Goal: Communication & Community: Answer question/provide support

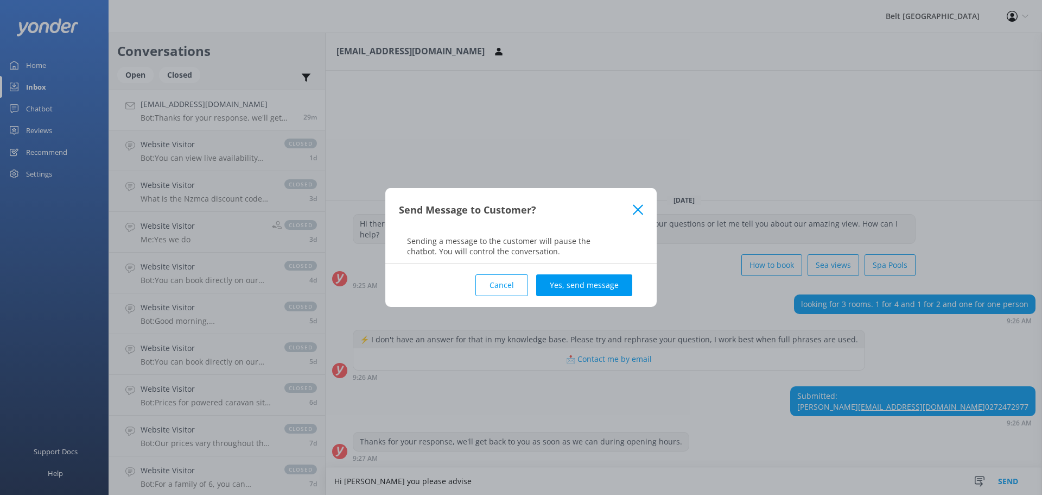
click at [368, 477] on div "Send Message to Customer? Sending a message to the customer will pause the chat…" at bounding box center [521, 247] width 1042 height 495
click at [364, 479] on div "Send Message to Customer? Sending a message to the customer will pause the chat…" at bounding box center [521, 247] width 1042 height 495
click at [639, 207] on icon at bounding box center [638, 209] width 10 height 11
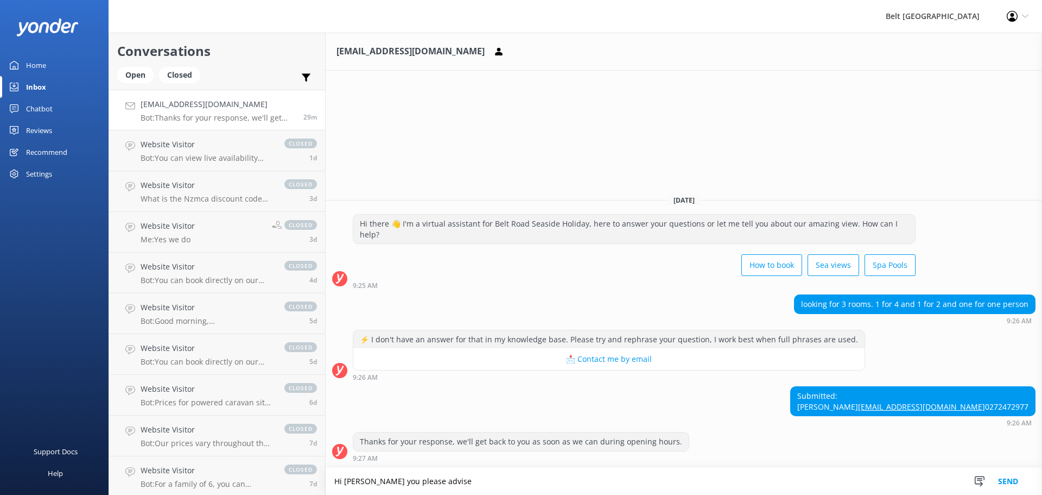
click at [367, 479] on textarea "Hi [PERSON_NAME] you please advise" at bounding box center [684, 480] width 717 height 27
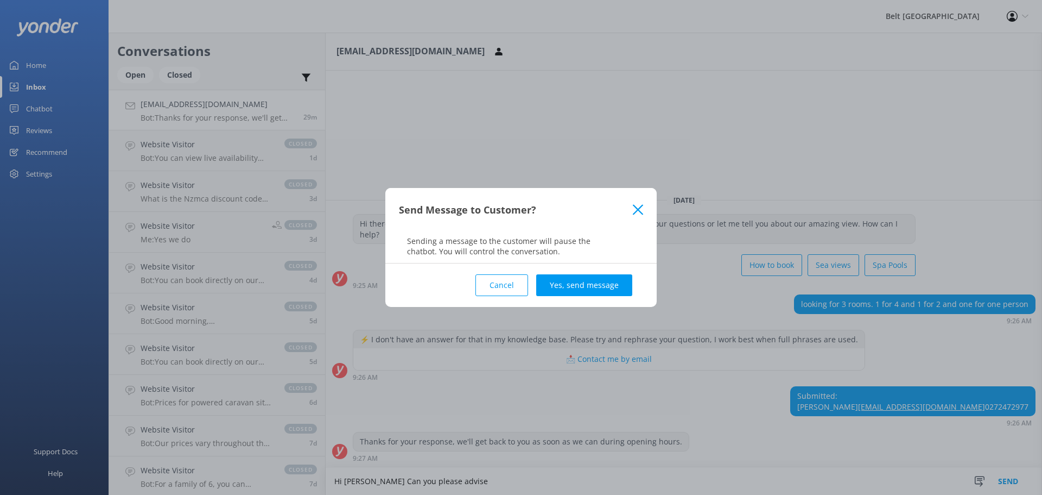
type textarea "Hi [PERSON_NAME] Can you please advise"
click at [453, 480] on div "Send Message to Customer? Sending a message to the customer will pause the chat…" at bounding box center [521, 247] width 1042 height 495
click at [640, 208] on use at bounding box center [638, 209] width 10 height 10
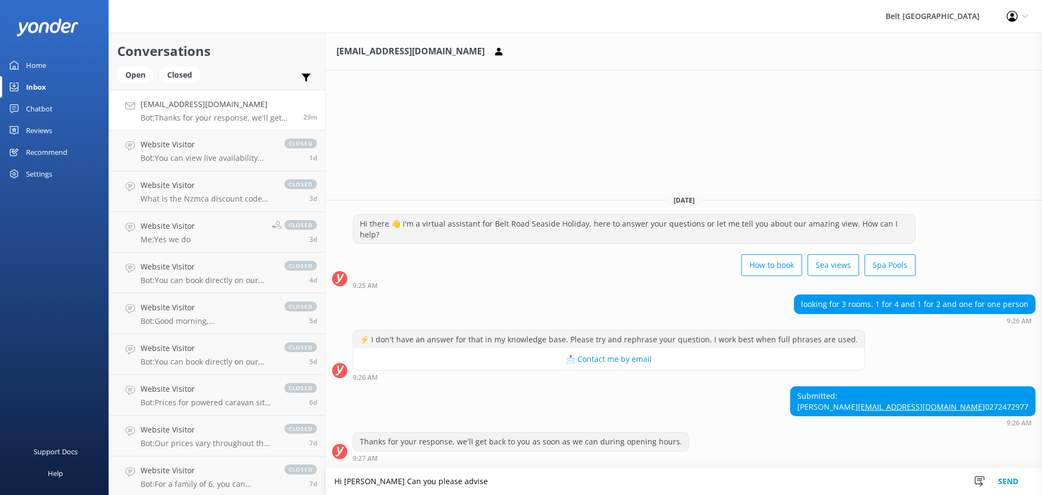
drag, startPoint x: 453, startPoint y: 485, endPoint x: 213, endPoint y: 495, distance: 239.7
click at [213, 494] on html "Belt Road Seaside Holiday Park Profile Settings Logout Home Inbox Chatbot Conte…" at bounding box center [521, 247] width 1042 height 495
drag, startPoint x: 343, startPoint y: 480, endPoint x: 350, endPoint y: 476, distance: 7.8
click at [346, 478] on textarea at bounding box center [684, 481] width 717 height 27
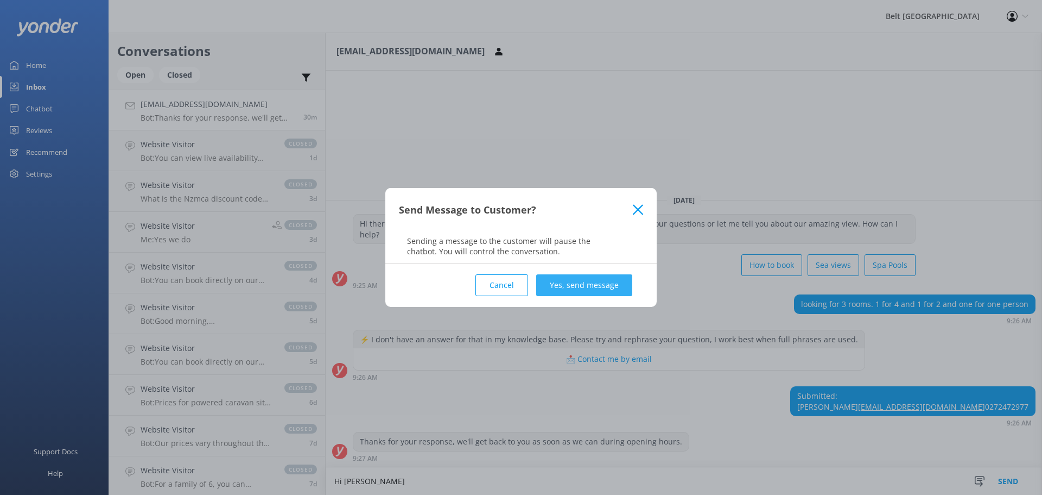
type textarea "Hi [PERSON_NAME]"
click at [591, 282] on button "Yes, send message" at bounding box center [584, 285] width 96 height 22
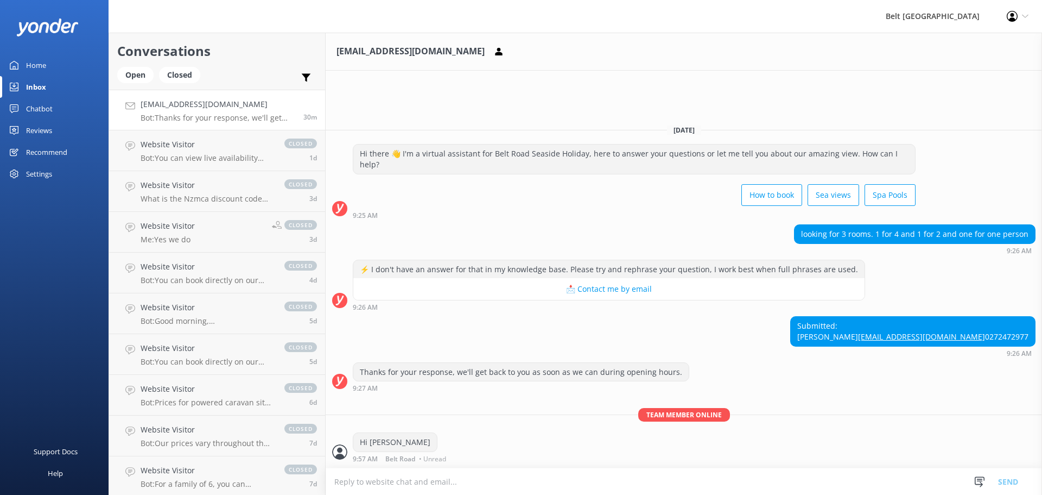
drag, startPoint x: 350, startPoint y: 479, endPoint x: 383, endPoint y: 478, distance: 33.7
click at [351, 479] on textarea at bounding box center [684, 481] width 717 height 27
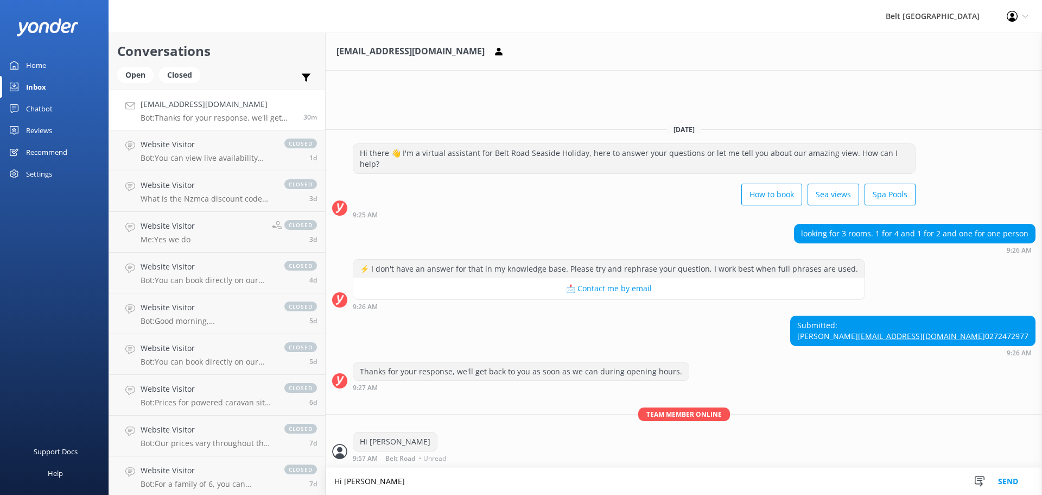
type textarea "Hi [PERSON_NAME]"
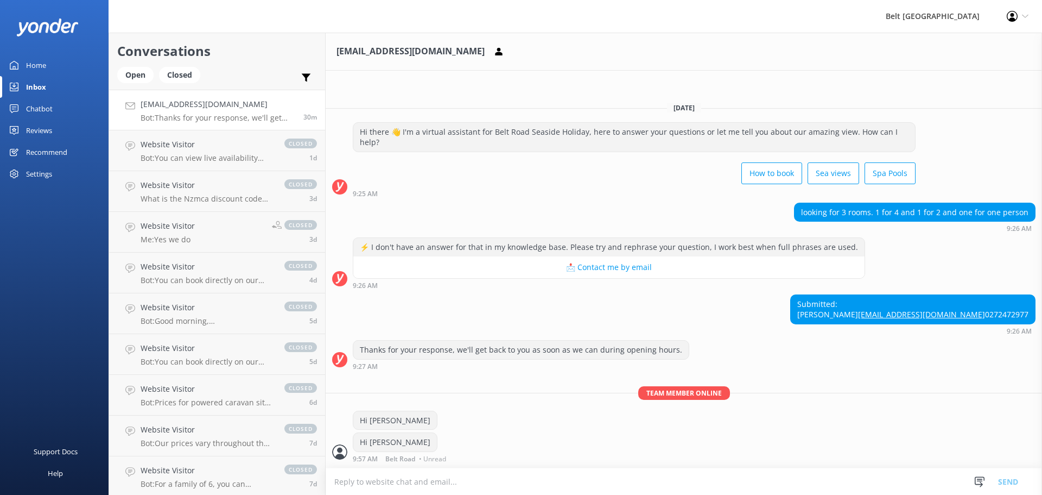
scroll to position [1, 0]
click at [357, 486] on textarea at bounding box center [684, 481] width 717 height 27
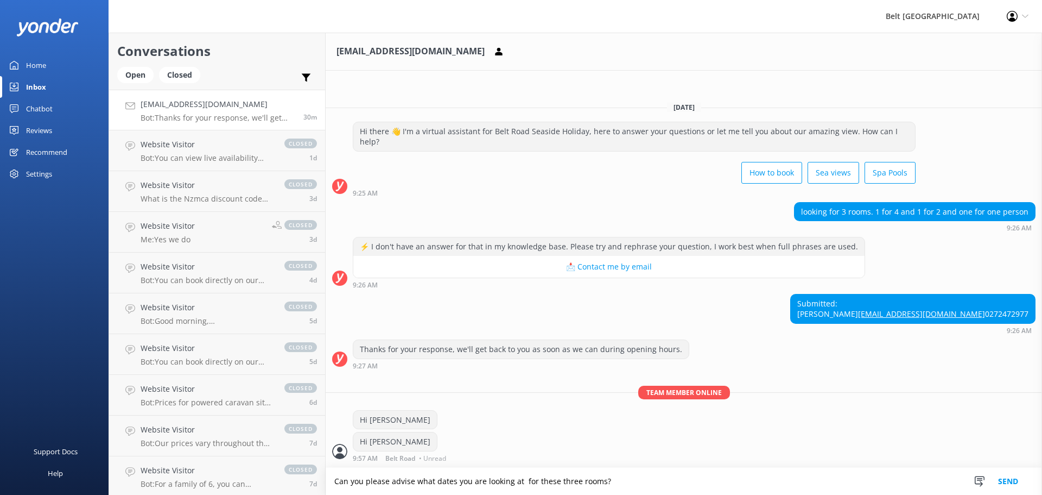
type textarea "Can you please advise what dates you are looking at for these three rooms?"
click at [1009, 483] on button "Send" at bounding box center [1008, 480] width 41 height 27
